Goal: Navigation & Orientation: Find specific page/section

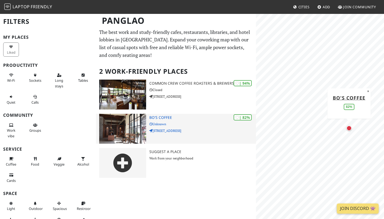
click at [133, 125] on img at bounding box center [122, 129] width 47 height 30
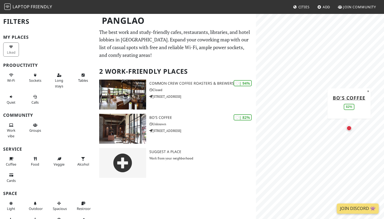
click at [300, 8] on span "Cities" at bounding box center [304, 7] width 11 height 5
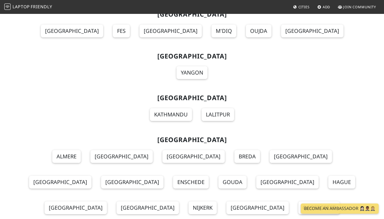
scroll to position [4036, 0]
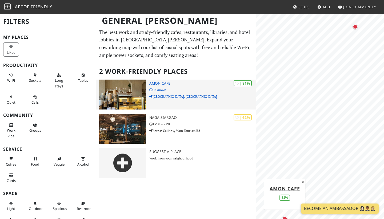
click at [135, 97] on img at bounding box center [122, 95] width 47 height 30
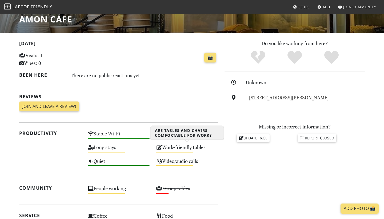
scroll to position [84, 0]
